Goal: Task Accomplishment & Management: Use online tool/utility

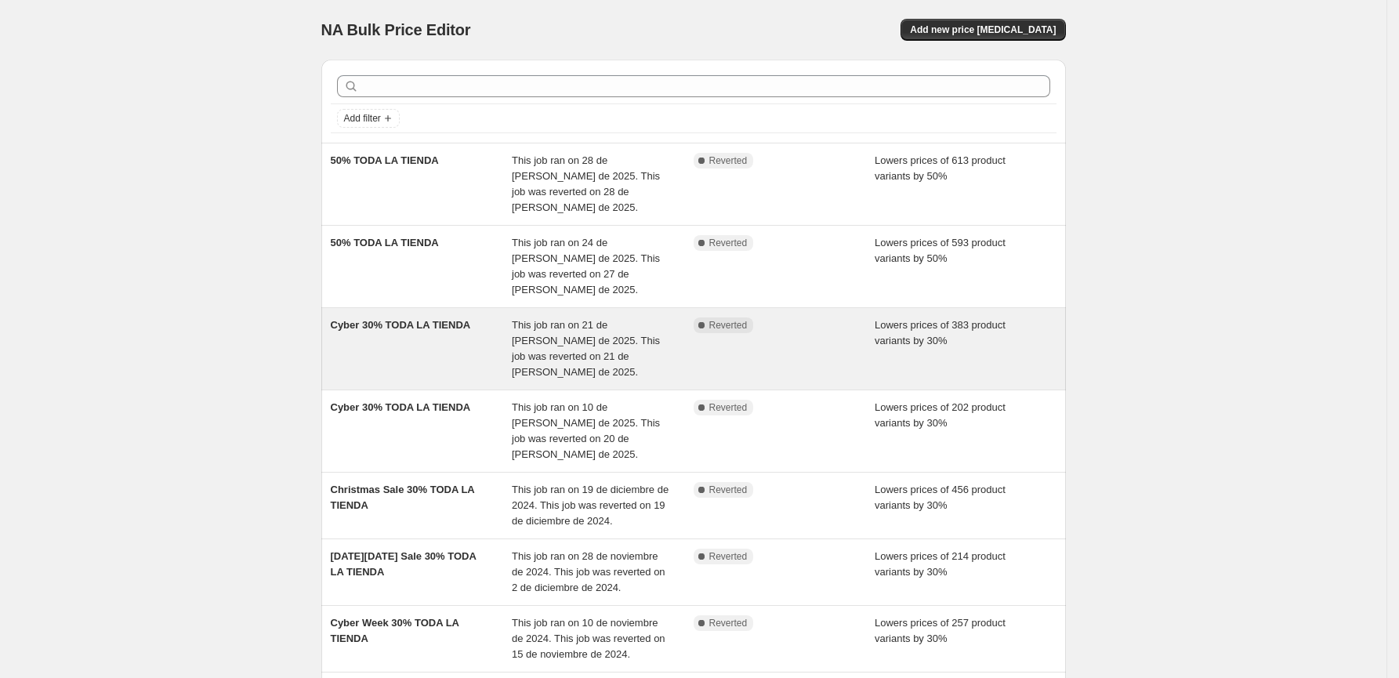
click at [402, 317] on div "Cyber 30% TODA LA TIENDA" at bounding box center [422, 348] width 182 height 63
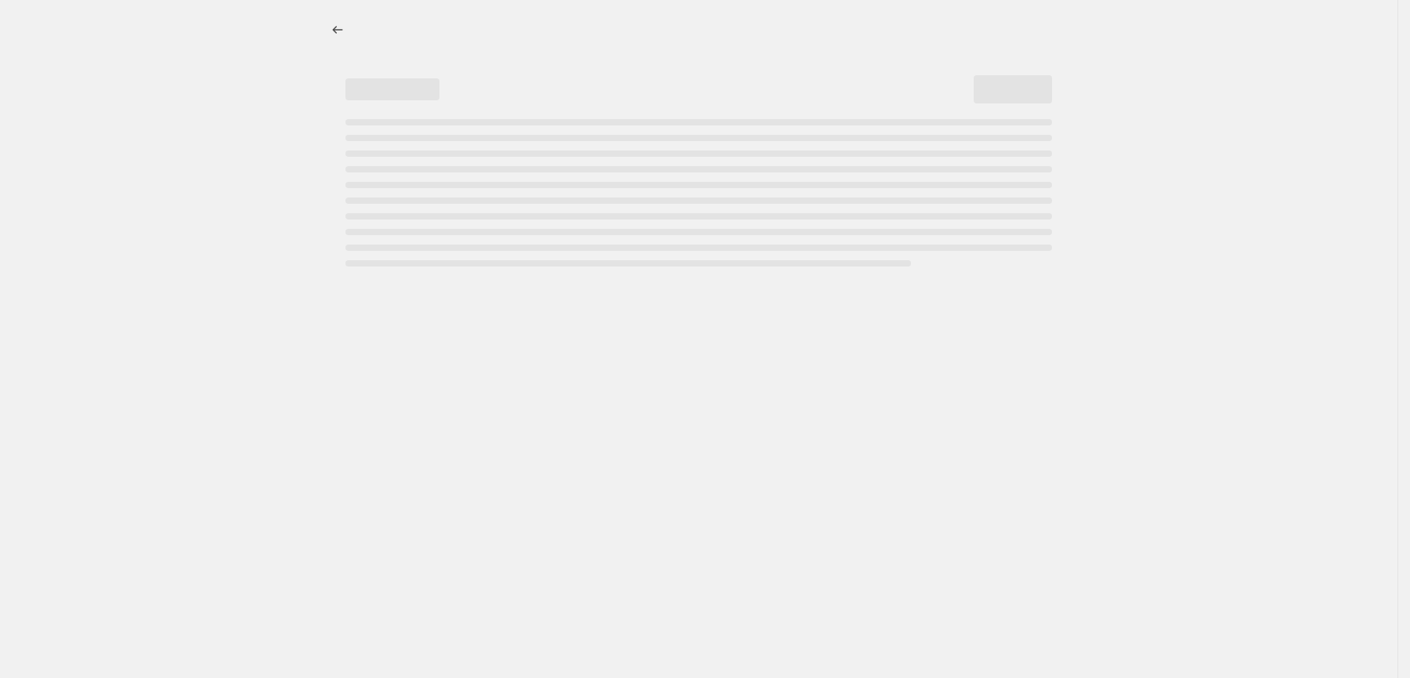
select select "percentage"
select select "collection"
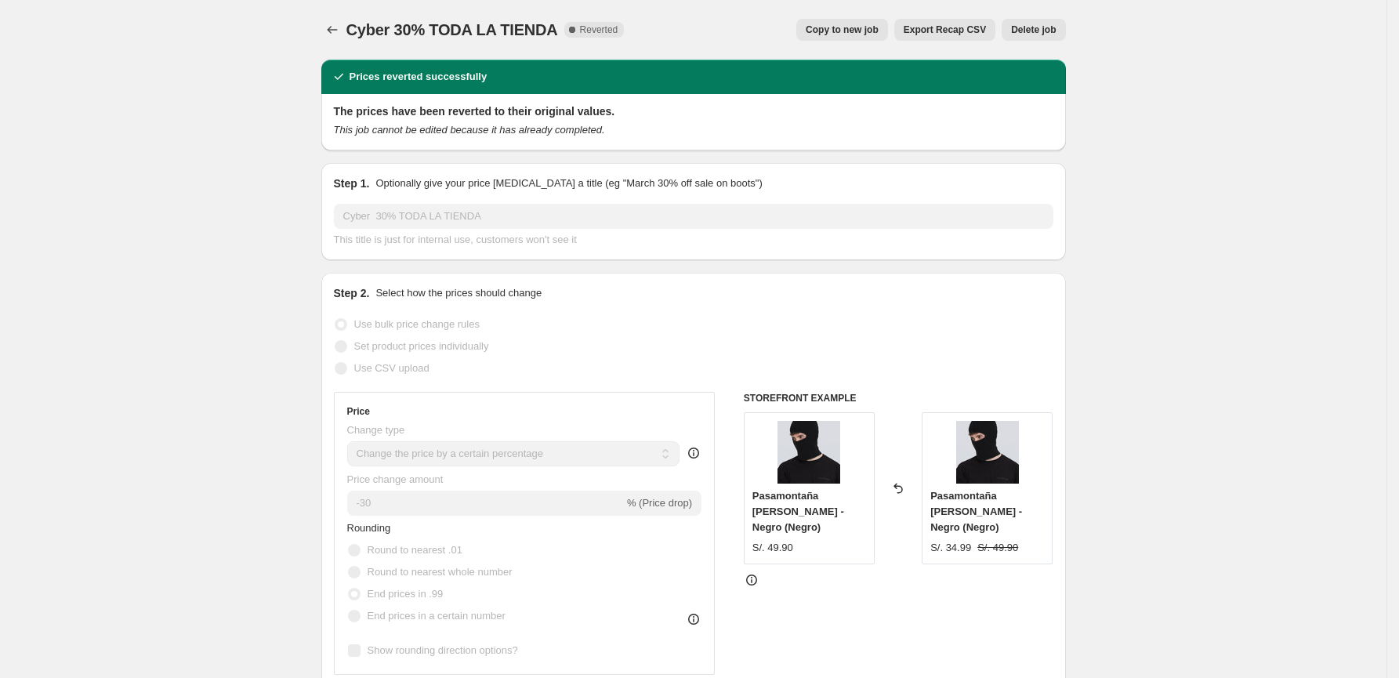
click at [834, 31] on span "Copy to new job" at bounding box center [841, 30] width 73 height 13
select select "percentage"
select select "collection"
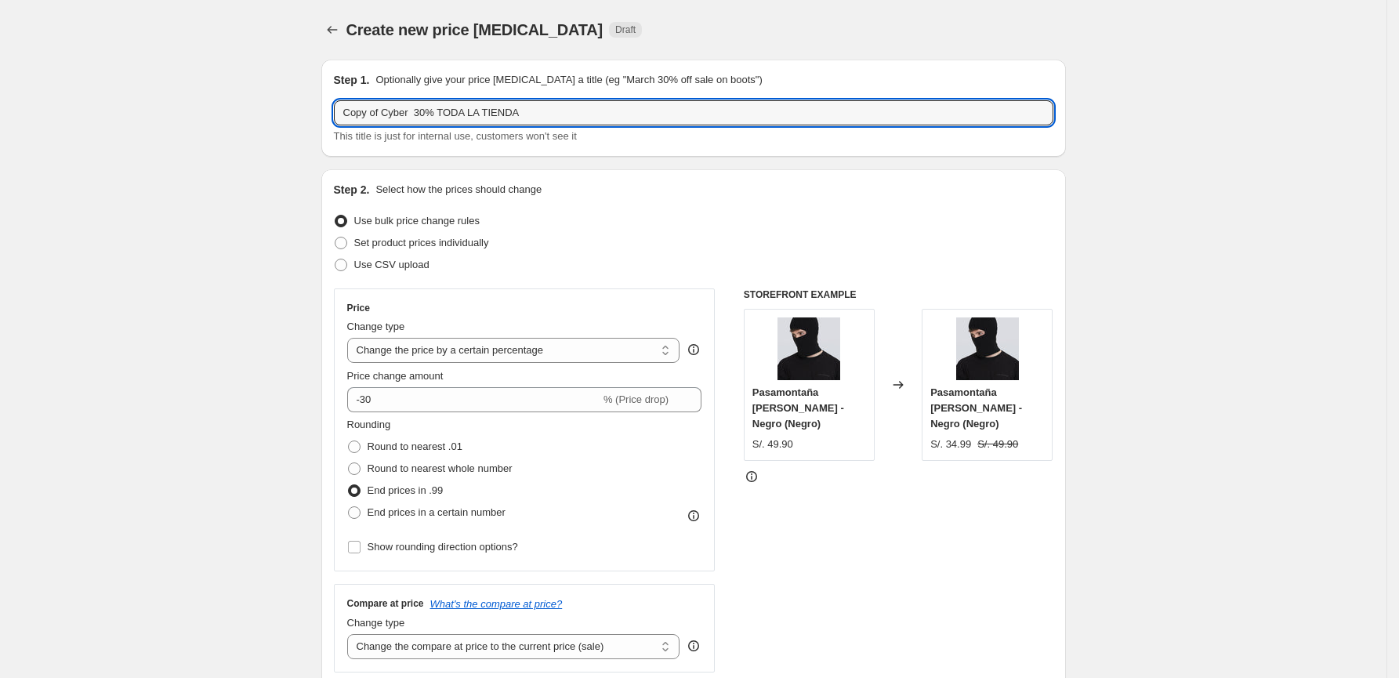
drag, startPoint x: 418, startPoint y: 121, endPoint x: 288, endPoint y: 135, distance: 131.5
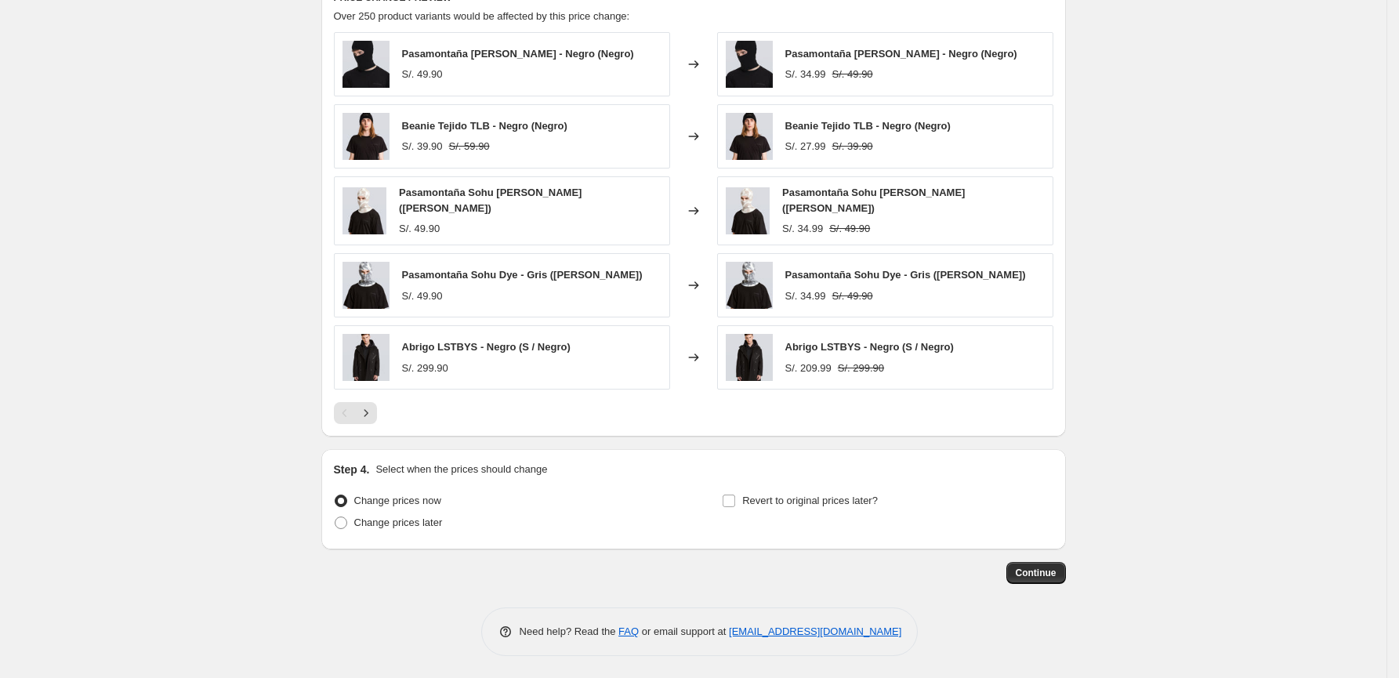
scroll to position [1070, 0]
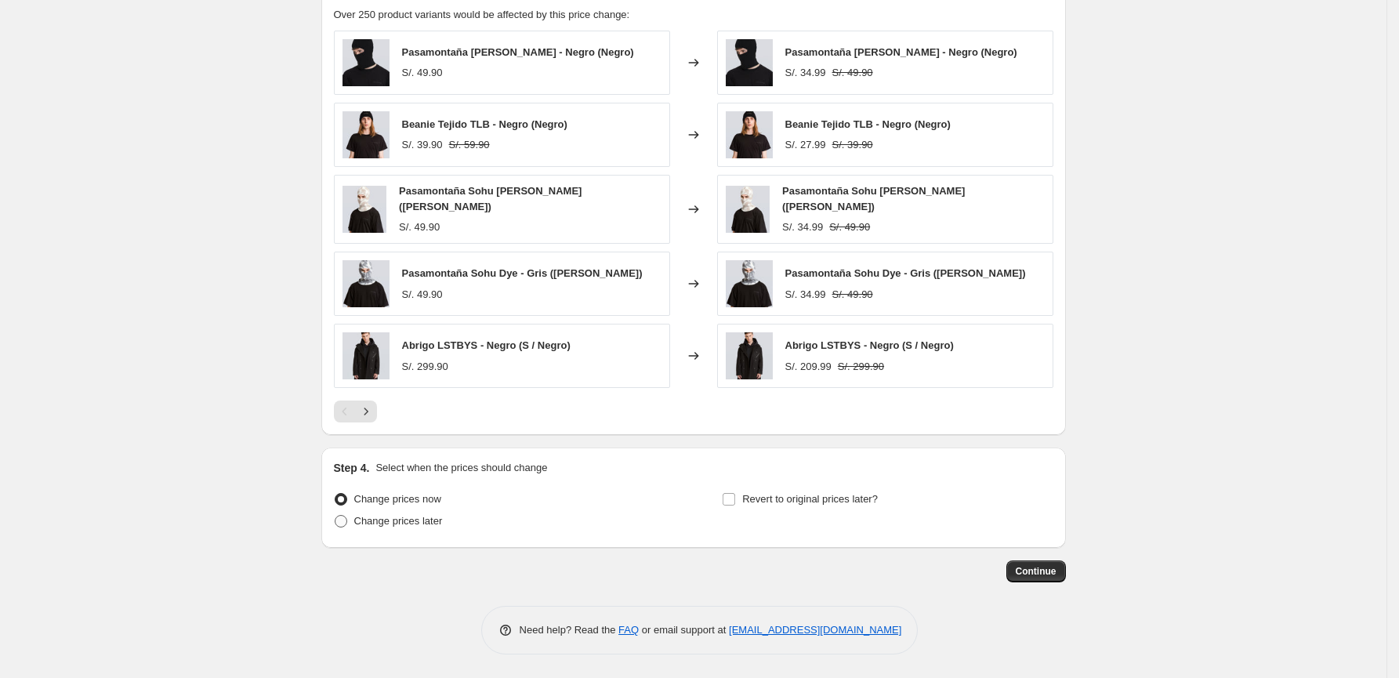
type input "30% TODA LA TIENDA"
click at [371, 522] on span "Change prices later" at bounding box center [398, 521] width 89 height 12
click at [335, 516] on input "Change prices later" at bounding box center [335, 515] width 1 height 1
radio input "true"
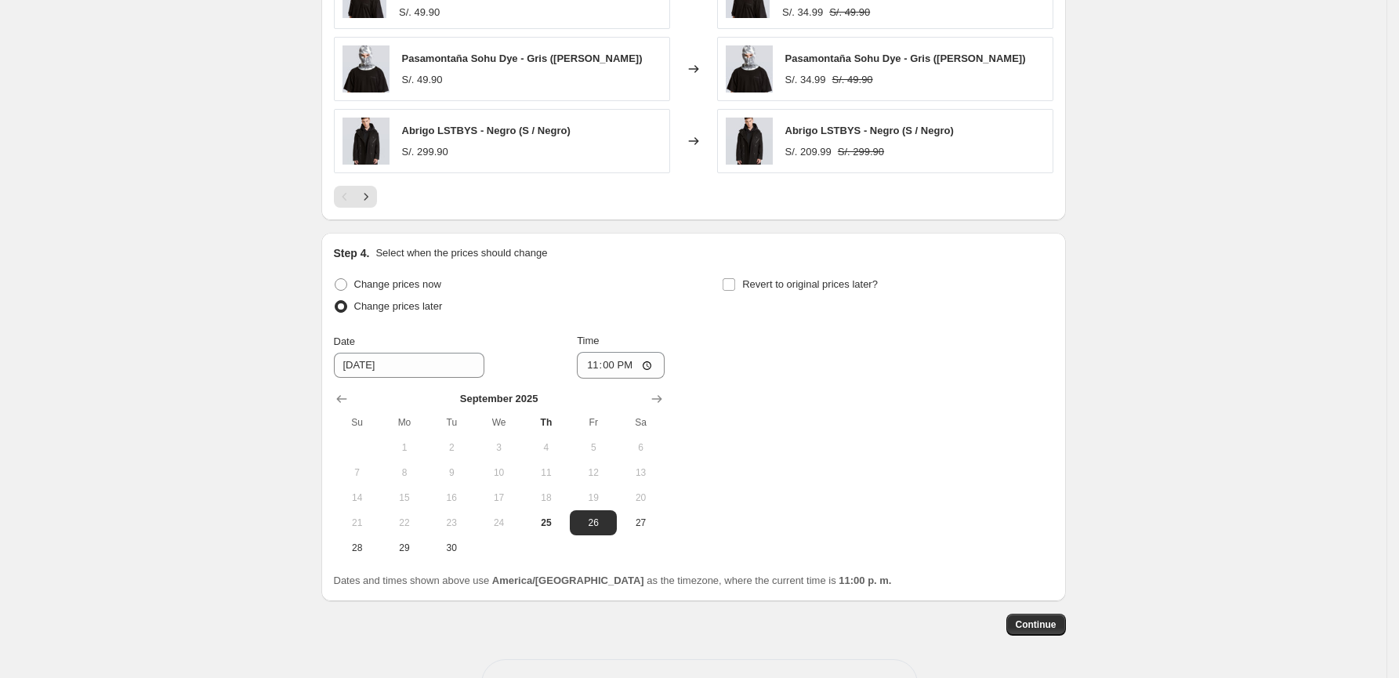
scroll to position [1305, 0]
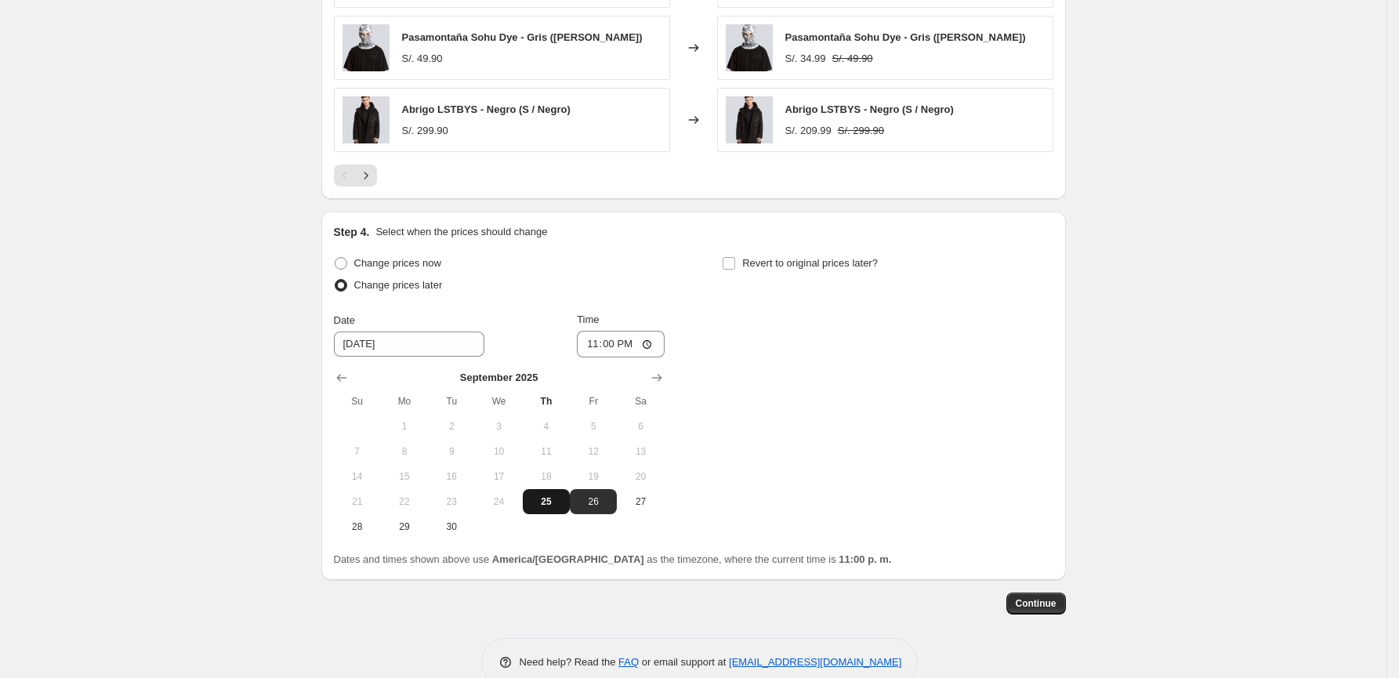
click at [557, 498] on span "25" at bounding box center [546, 501] width 34 height 13
type input "9/25/2025"
click at [630, 346] on input "23:00" at bounding box center [621, 344] width 88 height 27
type input "23:05"
click at [735, 263] on input "Revert to original prices later?" at bounding box center [728, 263] width 13 height 13
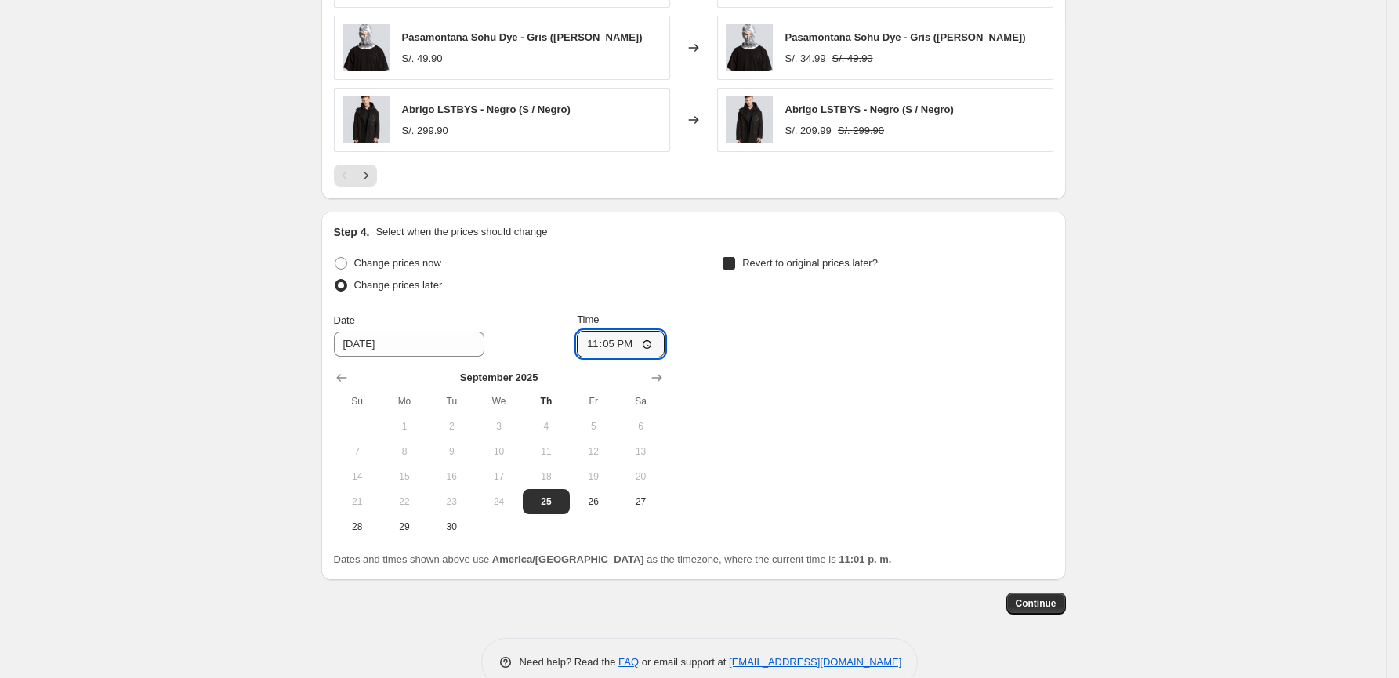
checkbox input "true"
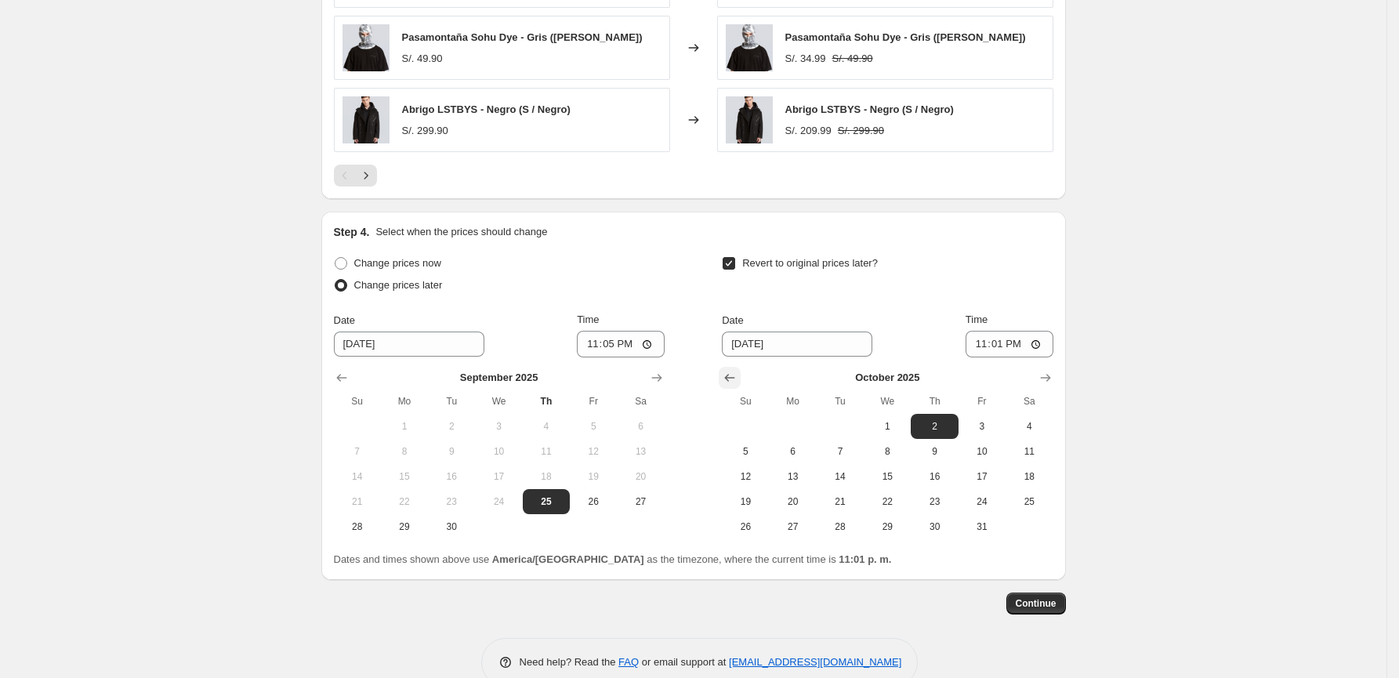
click at [736, 381] on icon "Show previous month, September 2025" at bounding box center [730, 378] width 16 height 16
click at [751, 520] on span "28" at bounding box center [745, 526] width 34 height 13
type input "9/28/2025"
click at [1019, 350] on input "23:01" at bounding box center [1009, 344] width 88 height 27
type input "23:59"
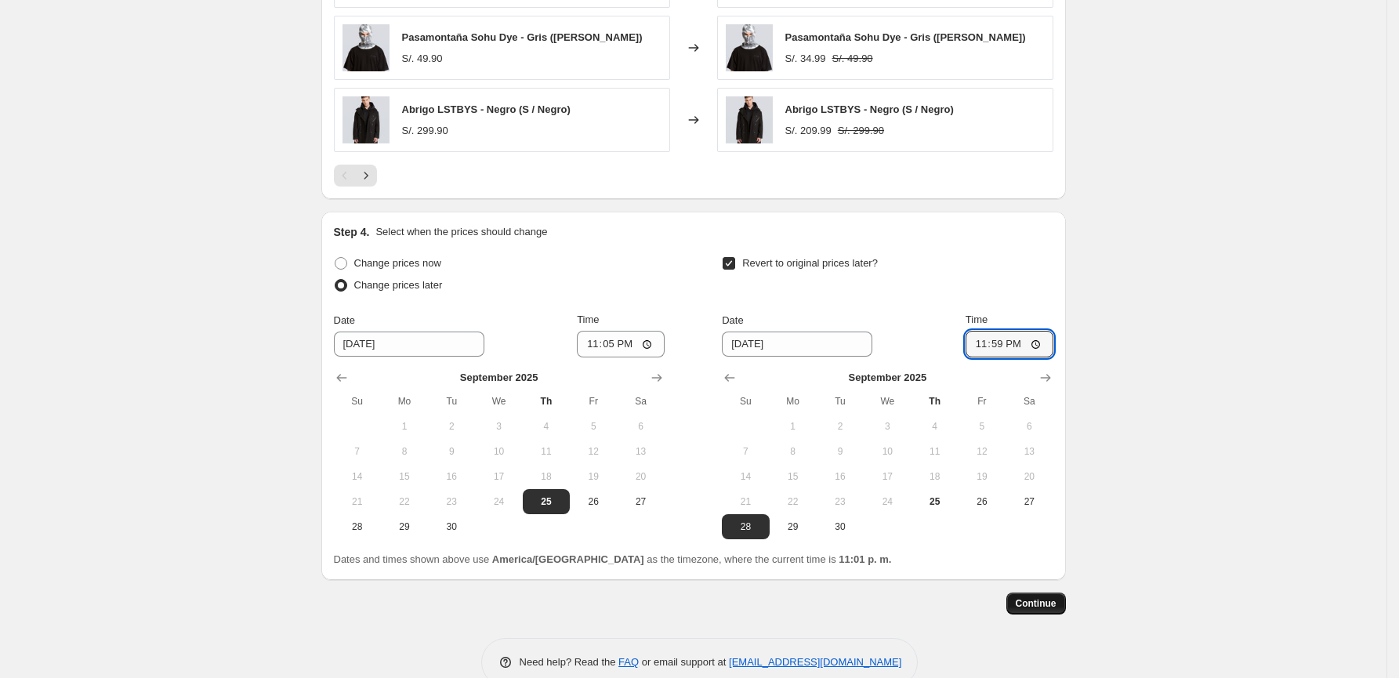
click at [1041, 600] on span "Continue" at bounding box center [1035, 603] width 41 height 13
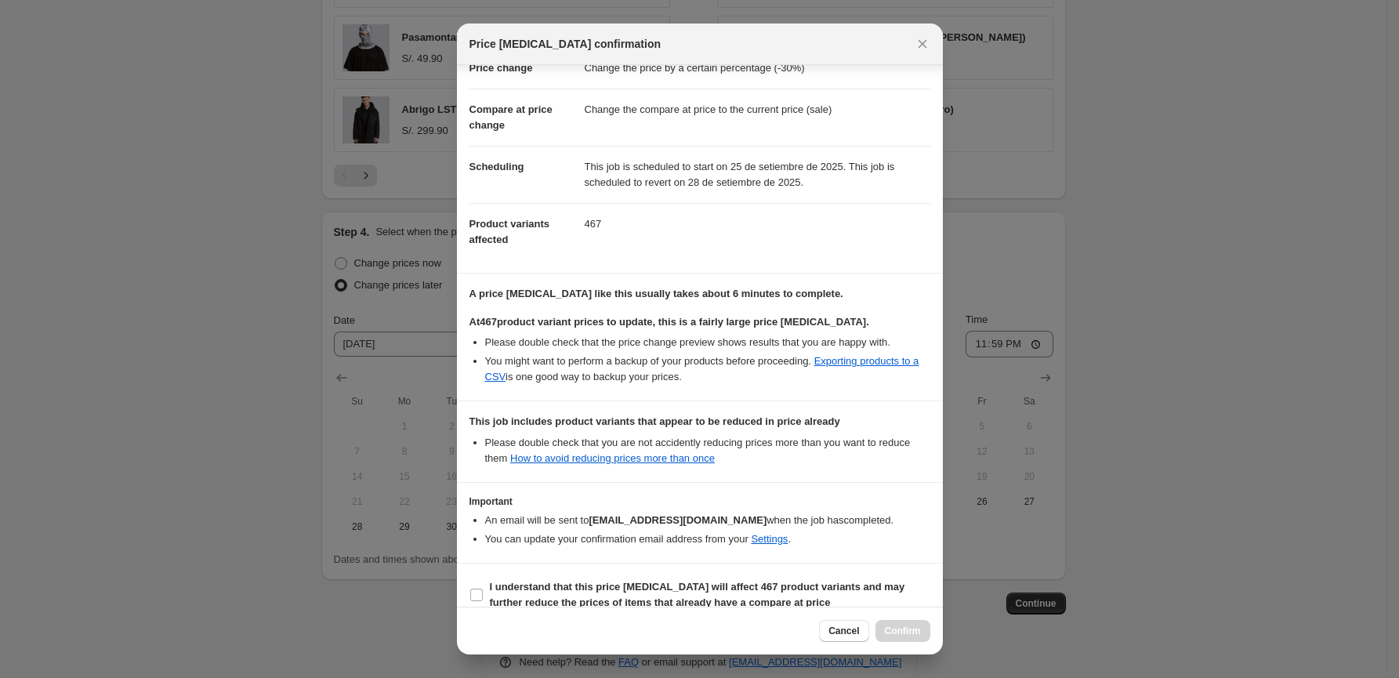
scroll to position [68, 0]
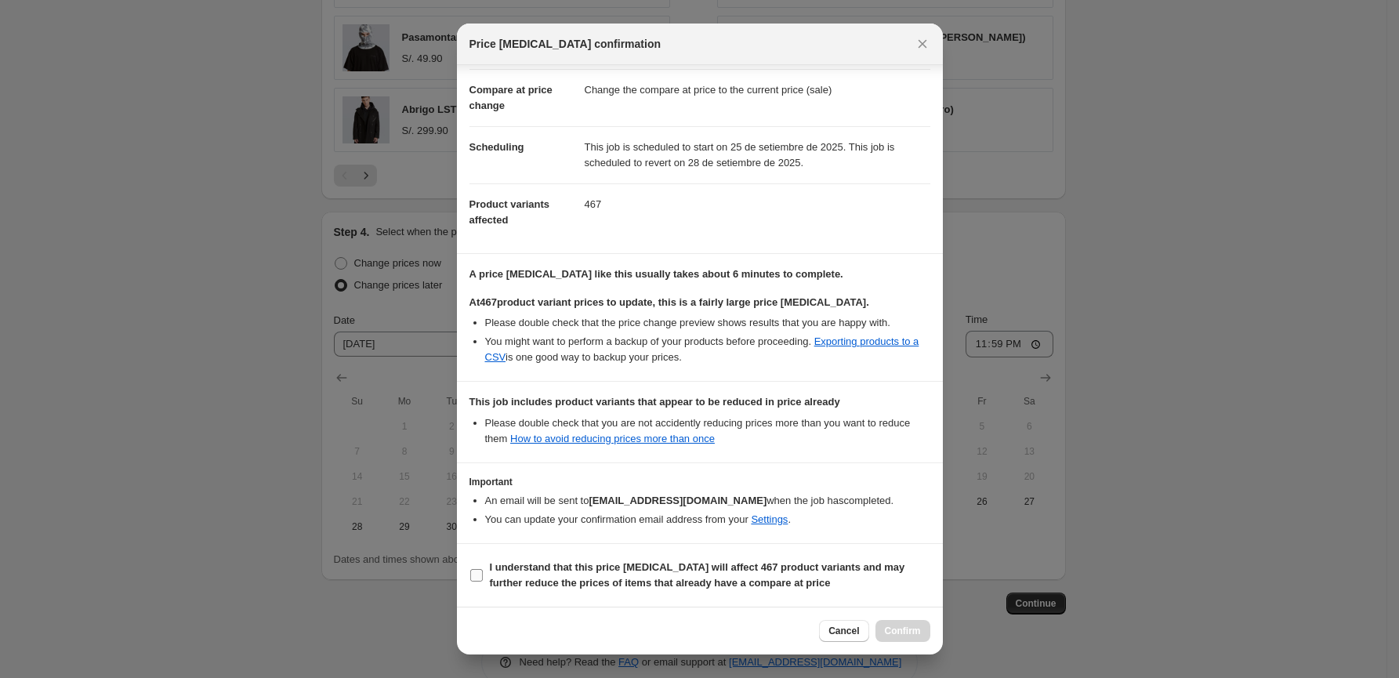
click at [477, 578] on input "I understand that this price change job will affect 467 product variants and ma…" at bounding box center [476, 575] width 13 height 13
checkbox input "true"
click at [907, 635] on span "Confirm" at bounding box center [903, 630] width 36 height 13
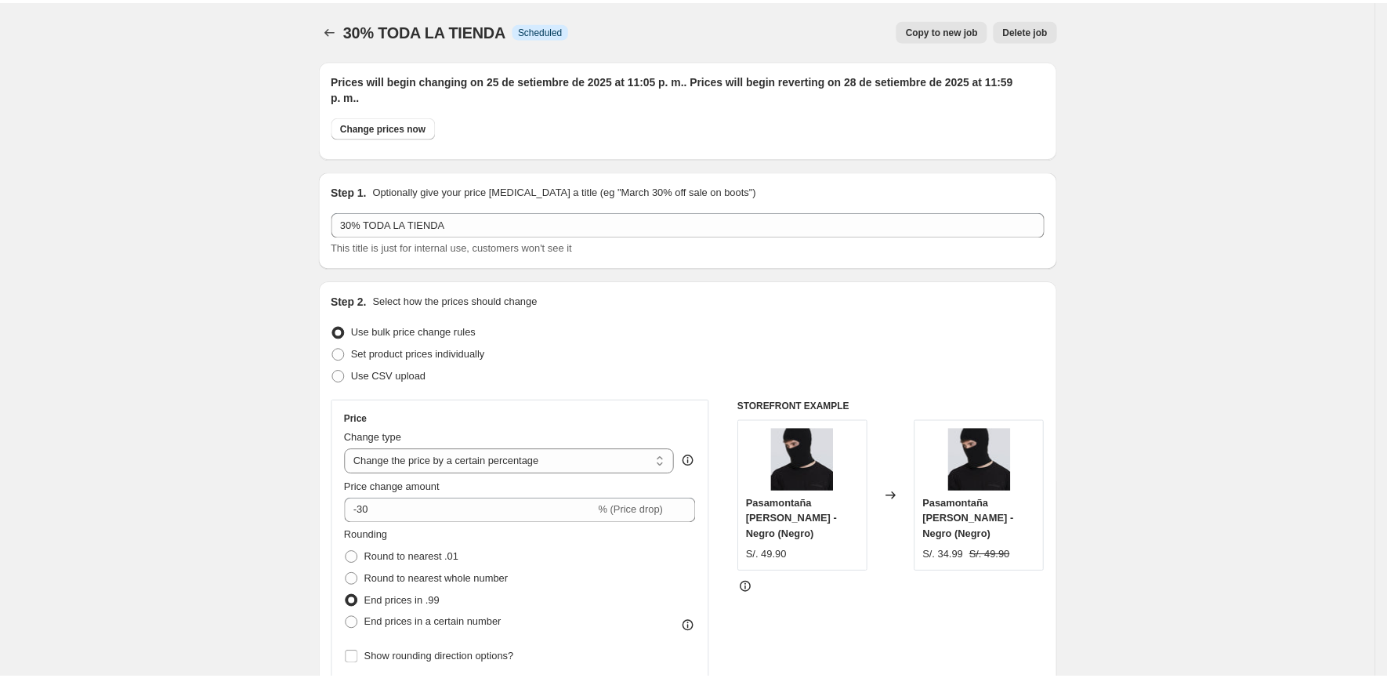
scroll to position [1305, 0]
